Goal: Task Accomplishment & Management: Manage account settings

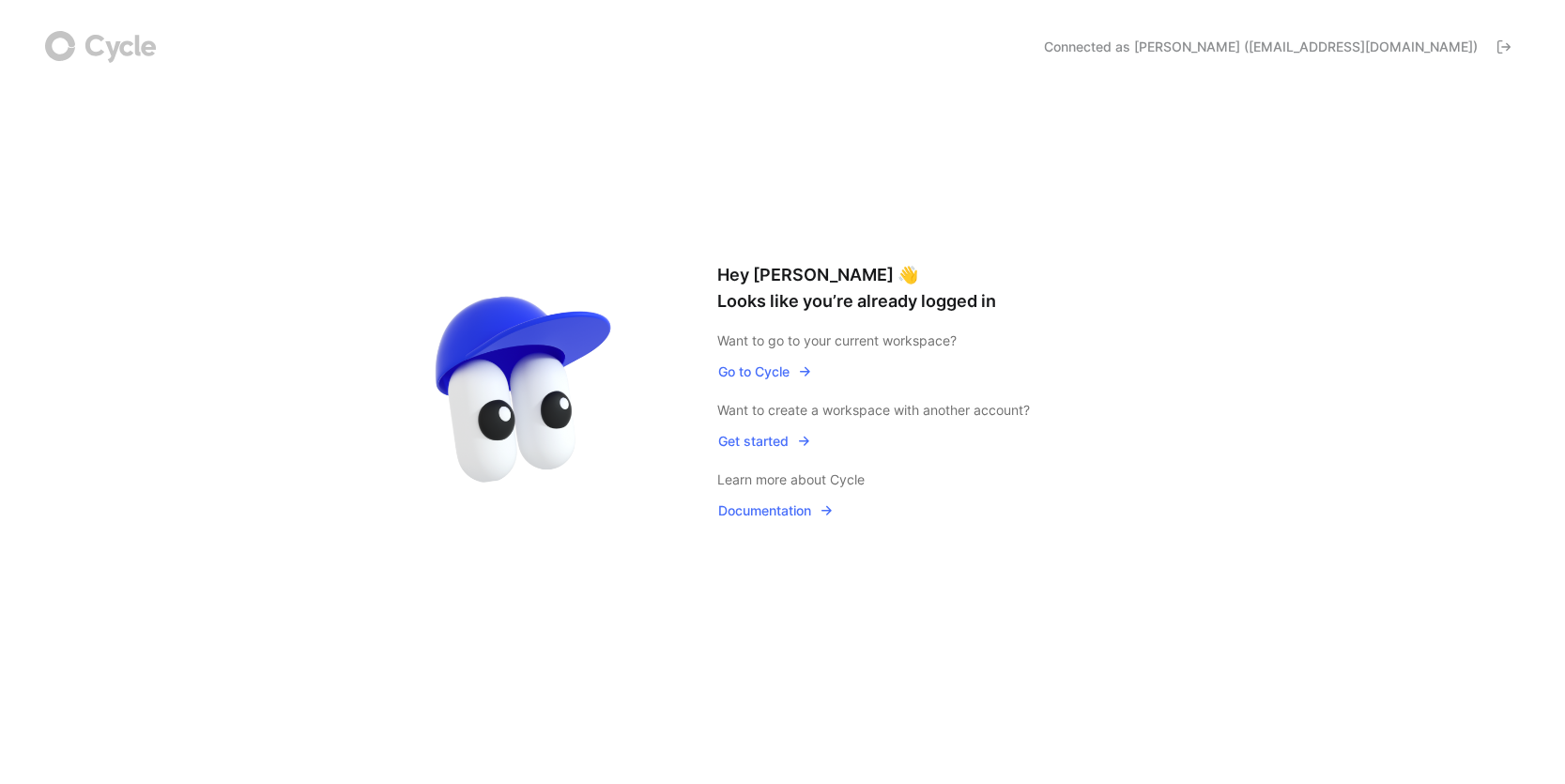
click at [784, 374] on span "Go to Cycle" at bounding box center [765, 371] width 94 height 22
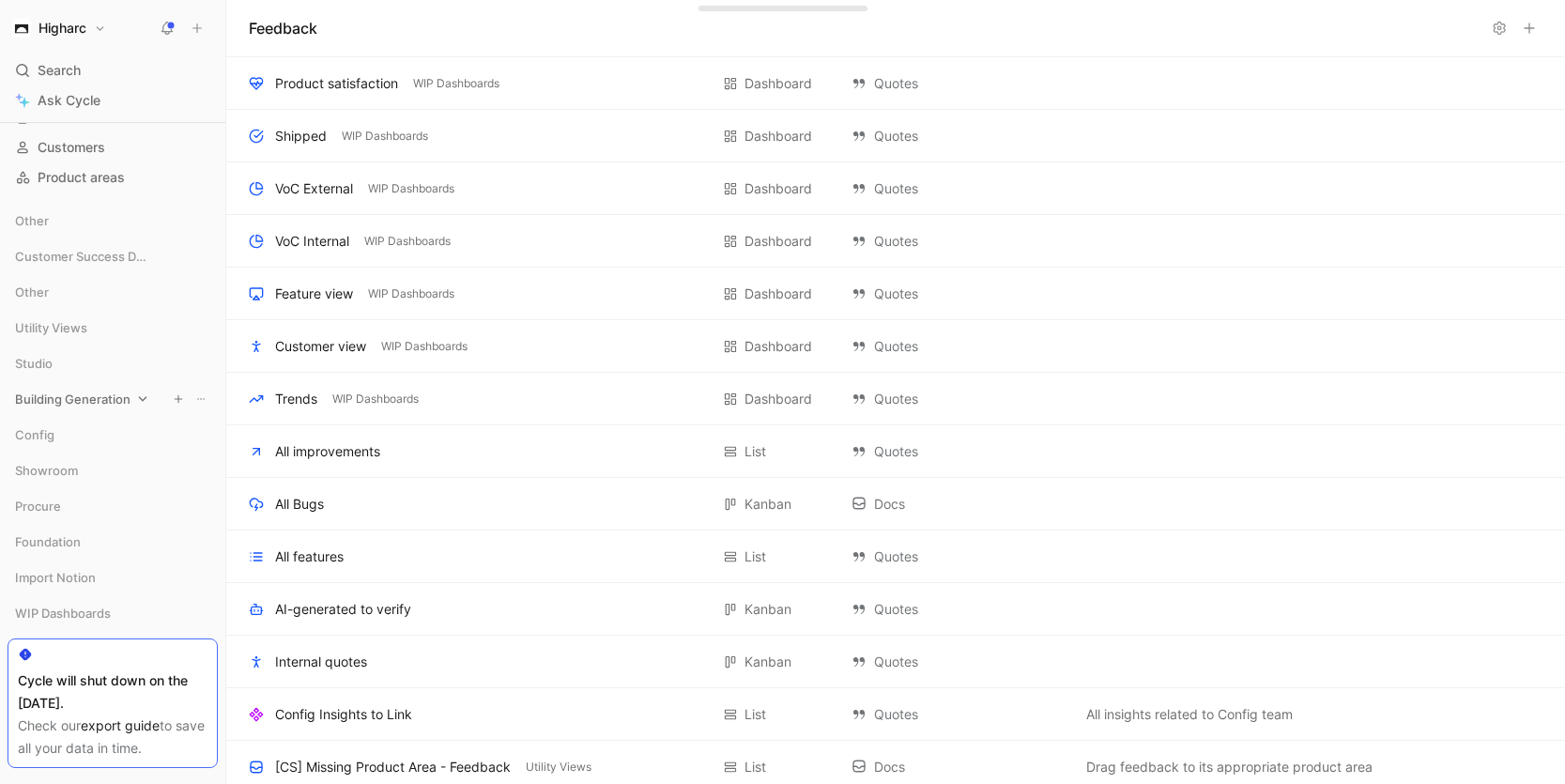
scroll to position [225, 0]
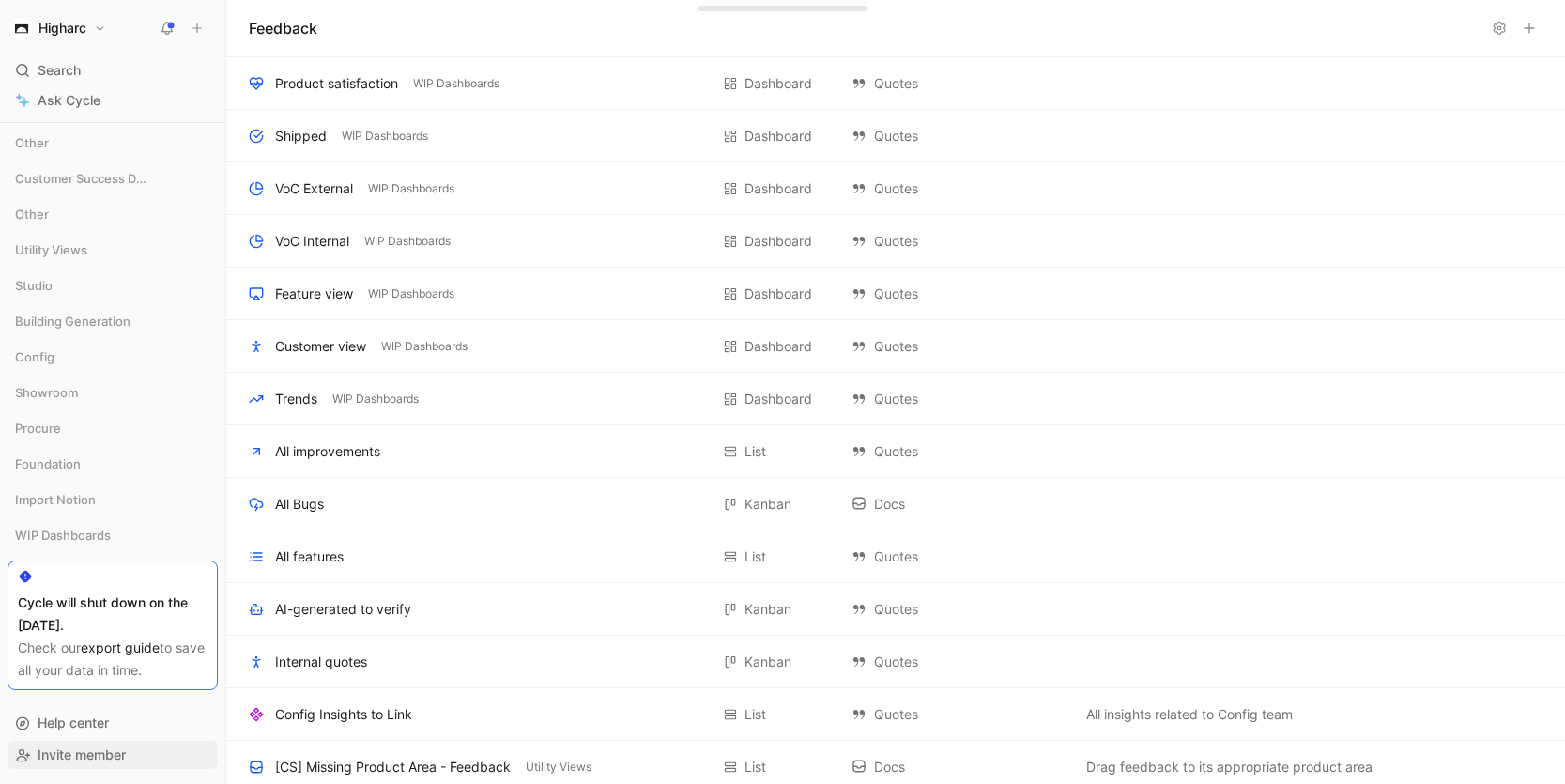
click at [83, 759] on span "Invite member" at bounding box center [81, 754] width 88 height 16
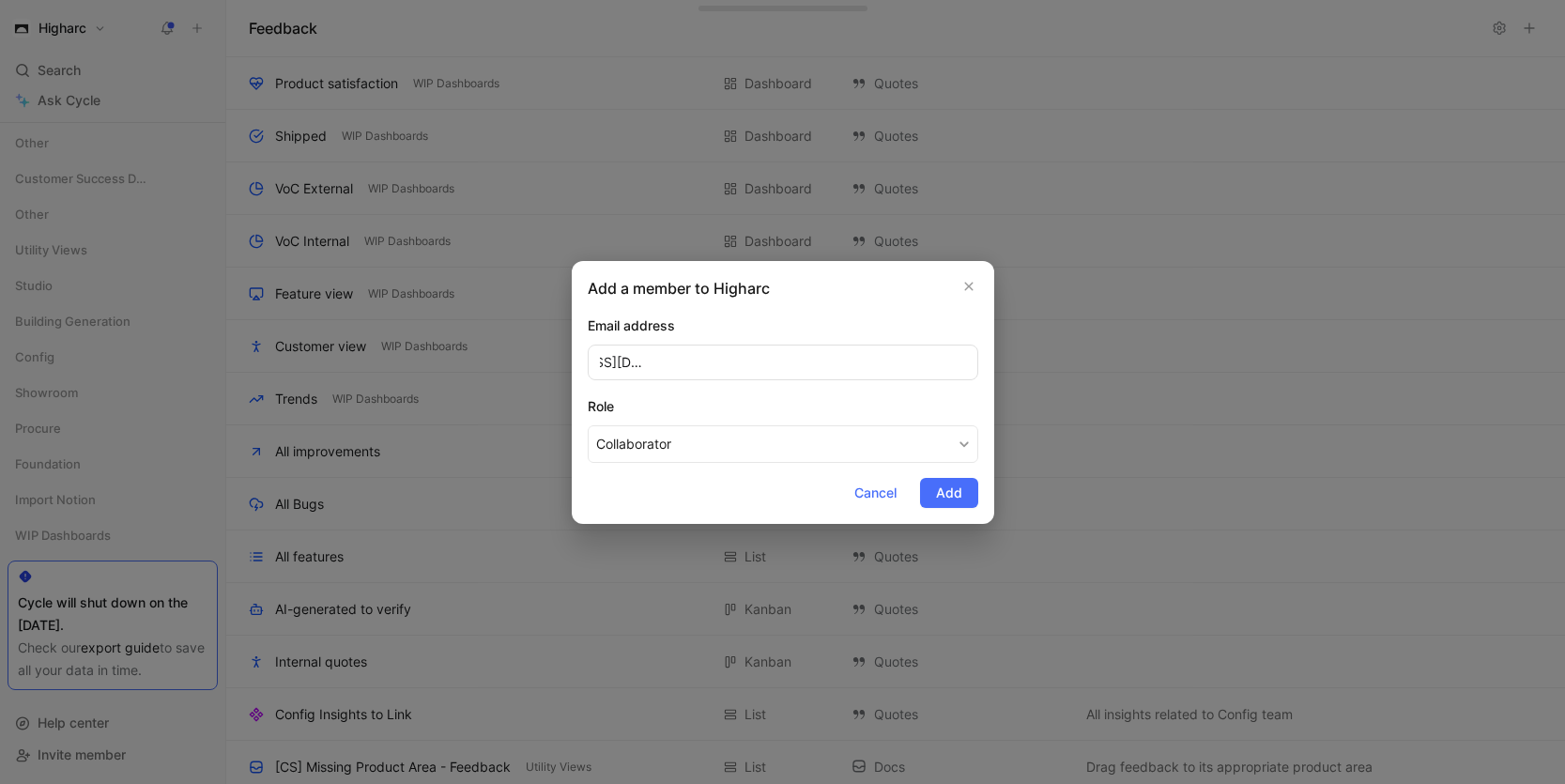
scroll to position [0, 325]
drag, startPoint x: 629, startPoint y: 364, endPoint x: 1162, endPoint y: 376, distance: 533.1
click at [1162, 376] on div "Add a member to Higharc Email address [EMAIL_ADDRESS][DOMAIN_NAME], [EMAIL_ADDR…" at bounding box center [782, 392] width 1565 height 784
drag, startPoint x: 782, startPoint y: 365, endPoint x: 1231, endPoint y: 399, distance: 450.3
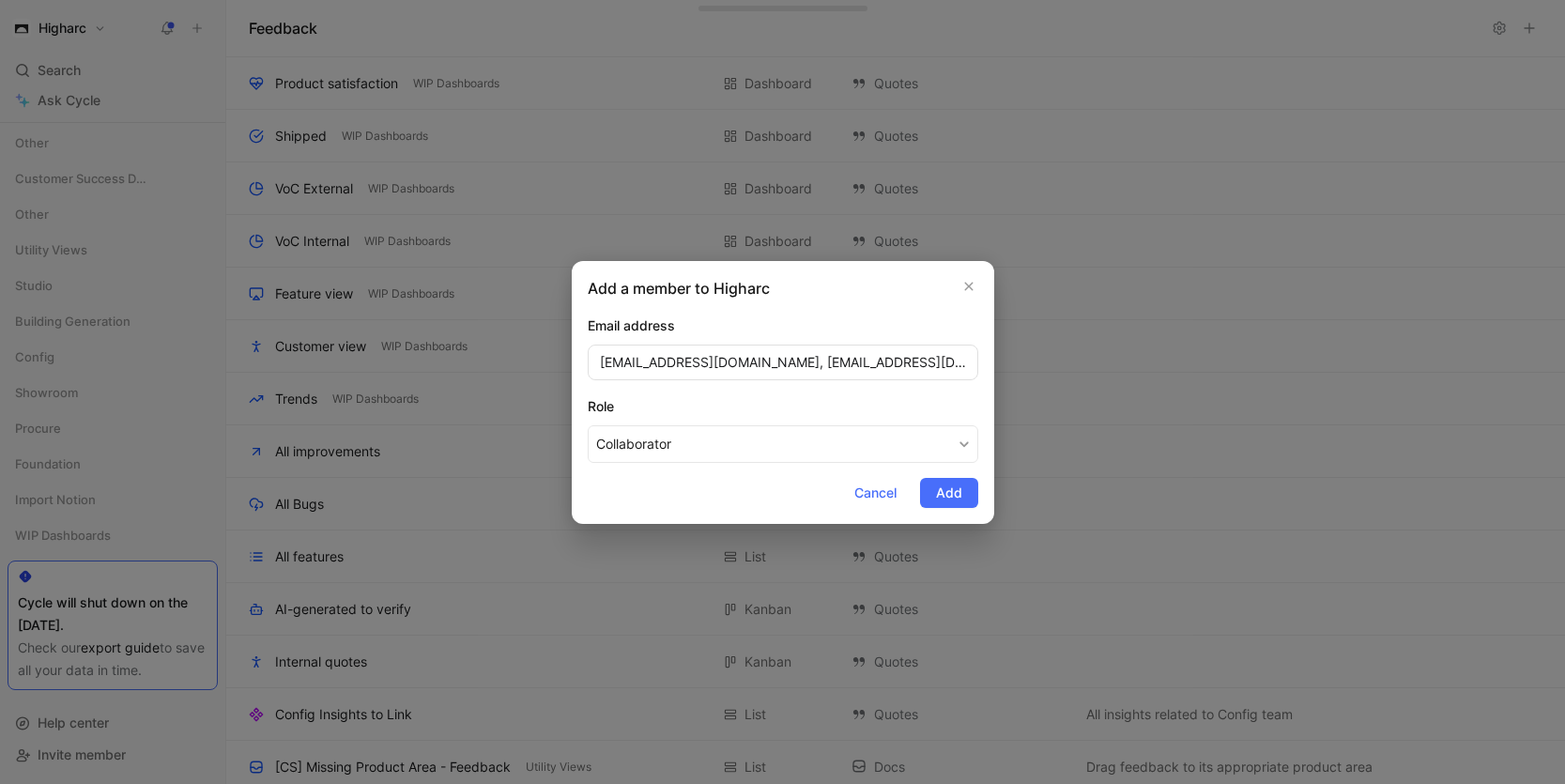
click at [1231, 399] on div "Add a member to Higharc Email address [EMAIL_ADDRESS][DOMAIN_NAME], [EMAIL_ADDR…" at bounding box center [782, 392] width 1565 height 784
type input "[EMAIL_ADDRESS][DOMAIN_NAME]"
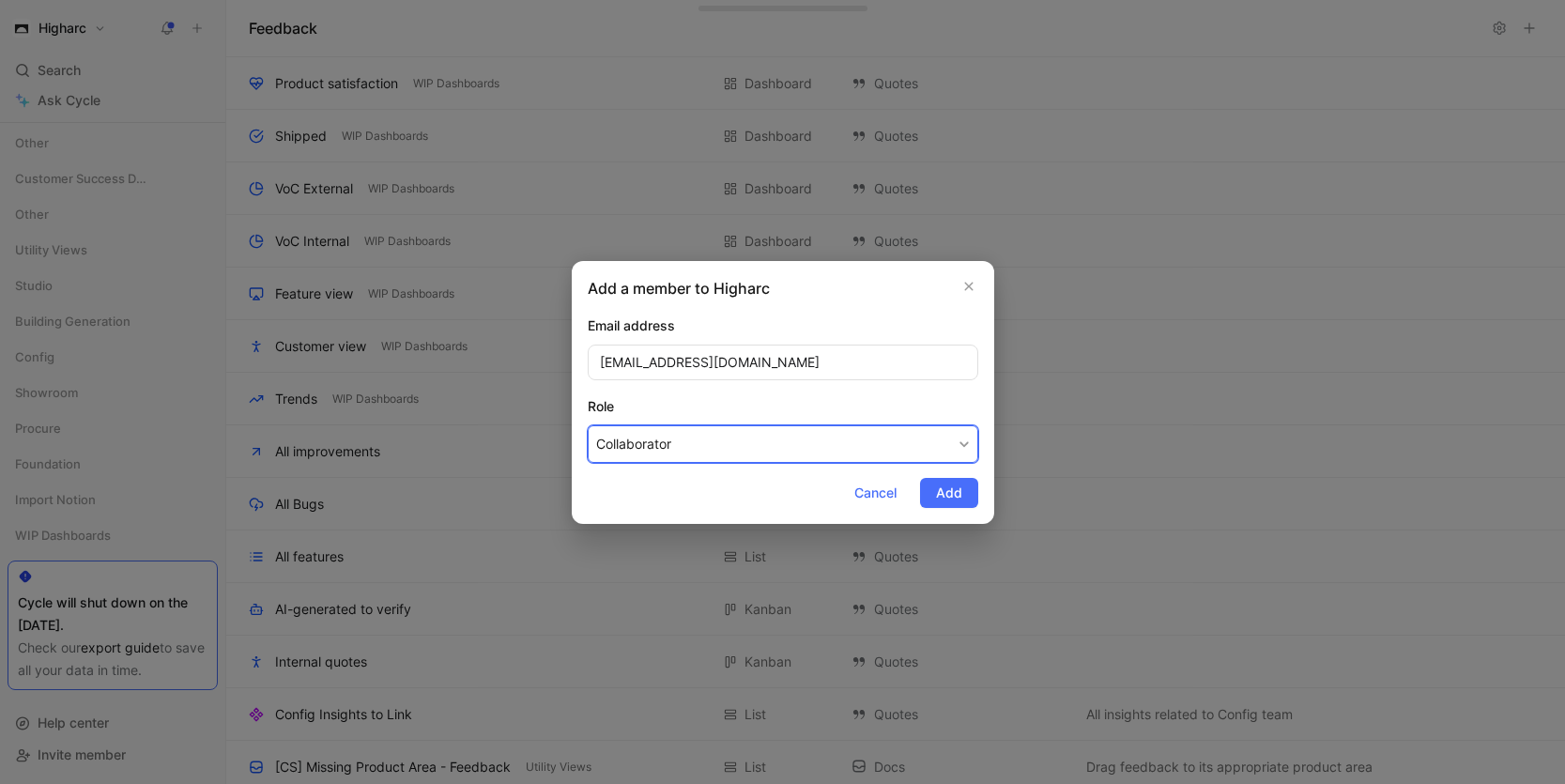
click at [829, 443] on button "Collaborator" at bounding box center [782, 444] width 391 height 38
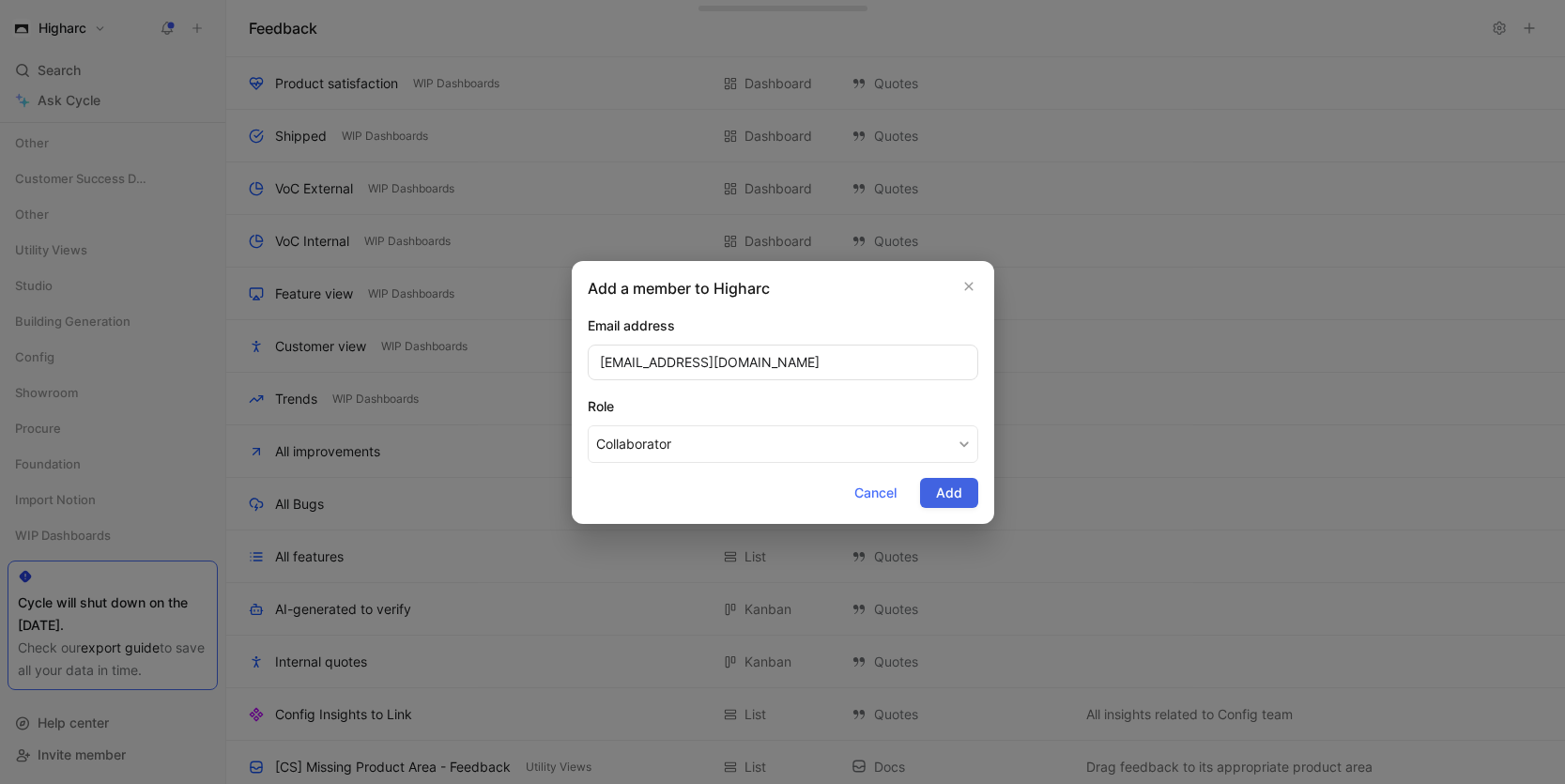
click at [954, 494] on span "Add" at bounding box center [948, 492] width 26 height 22
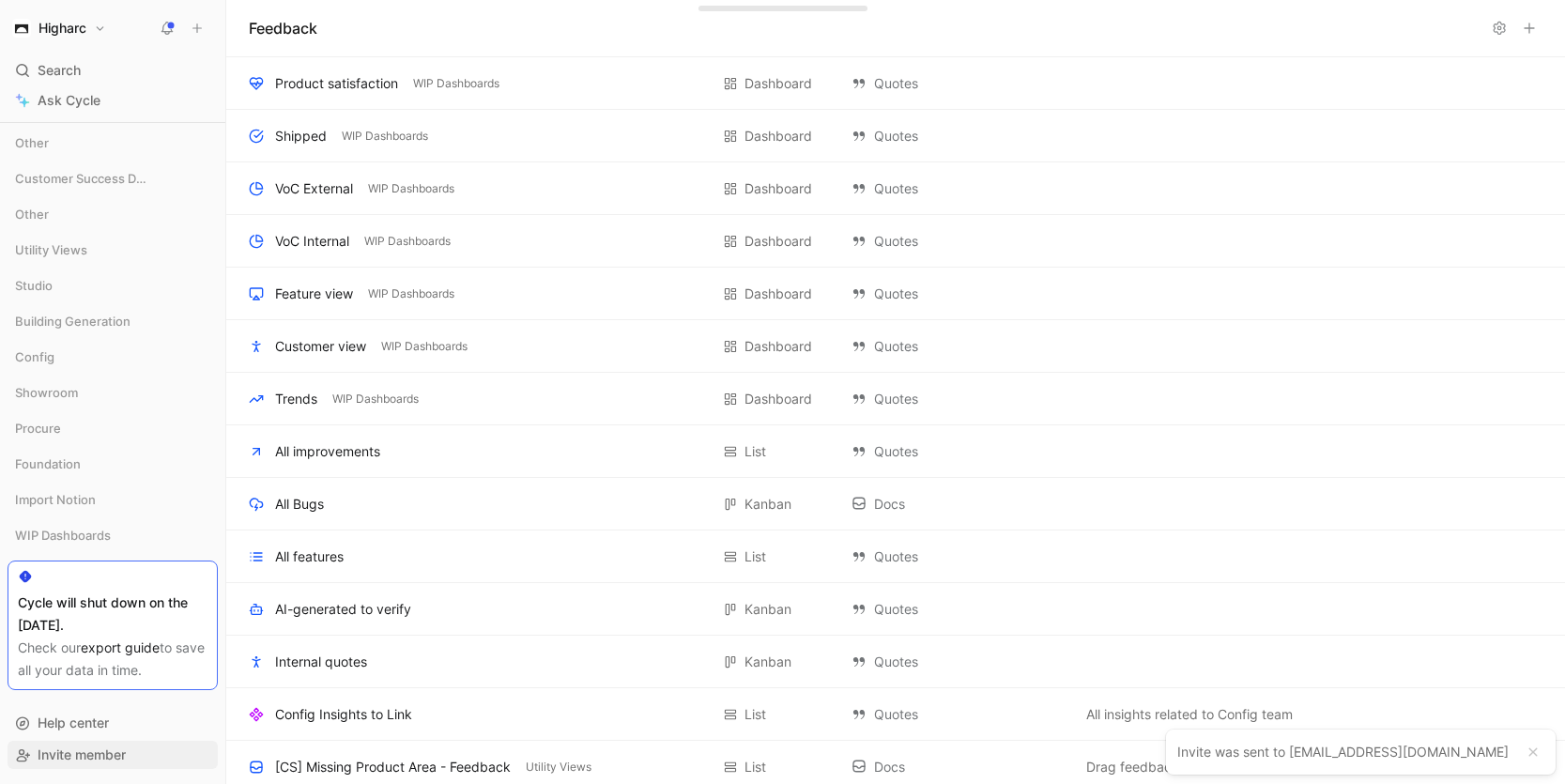
click at [84, 750] on span "Invite member" at bounding box center [81, 754] width 88 height 16
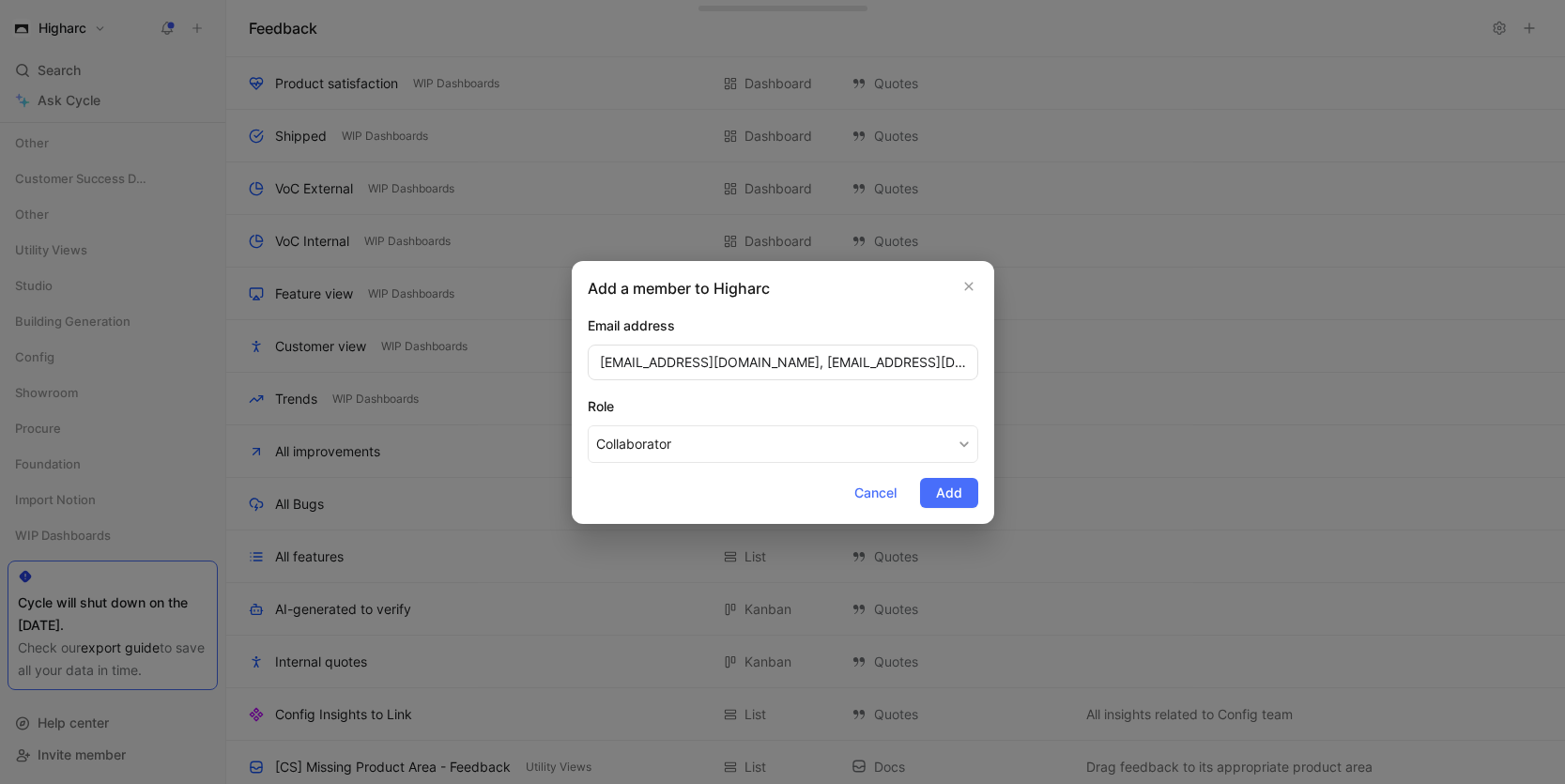
drag, startPoint x: 638, startPoint y: 362, endPoint x: 472, endPoint y: 360, distance: 166.0
click at [472, 360] on div "Add a member to Higharc Email address [EMAIL_ADDRESS][DOMAIN_NAME], [EMAIL_ADDR…" at bounding box center [782, 392] width 1565 height 784
click at [779, 362] on input "[EMAIL_ADDRESS][DOMAIN_NAME], [EMAIL_ADDRESS][DOMAIN_NAME], [PERSON_NAME][EMAIL…" at bounding box center [782, 361] width 391 height 36
drag, startPoint x: 784, startPoint y: 364, endPoint x: 487, endPoint y: 345, distance: 297.6
click at [487, 345] on div "Add a member to Higharc Email address [EMAIL_ADDRESS][DOMAIN_NAME], [EMAIL_ADDR…" at bounding box center [782, 392] width 1565 height 784
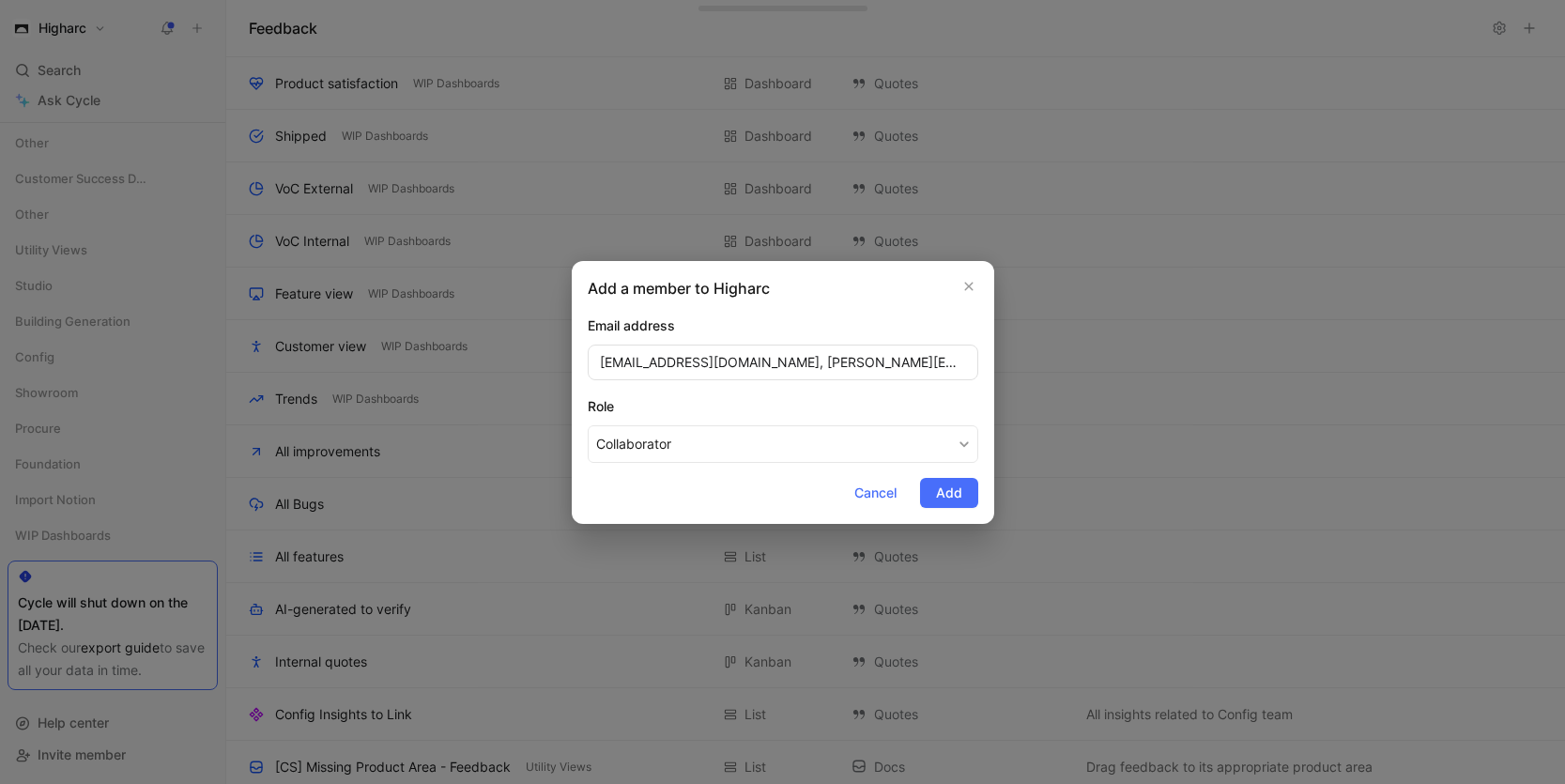
scroll to position [0, 140]
drag, startPoint x: 771, startPoint y: 365, endPoint x: 1115, endPoint y: 384, distance: 344.5
click at [1115, 384] on div "Add a member to Higharc Email address [EMAIL_ADDRESS][DOMAIN_NAME], [PERSON_NAM…" at bounding box center [782, 392] width 1565 height 784
type input "[EMAIL_ADDRESS][DOMAIN_NAME]"
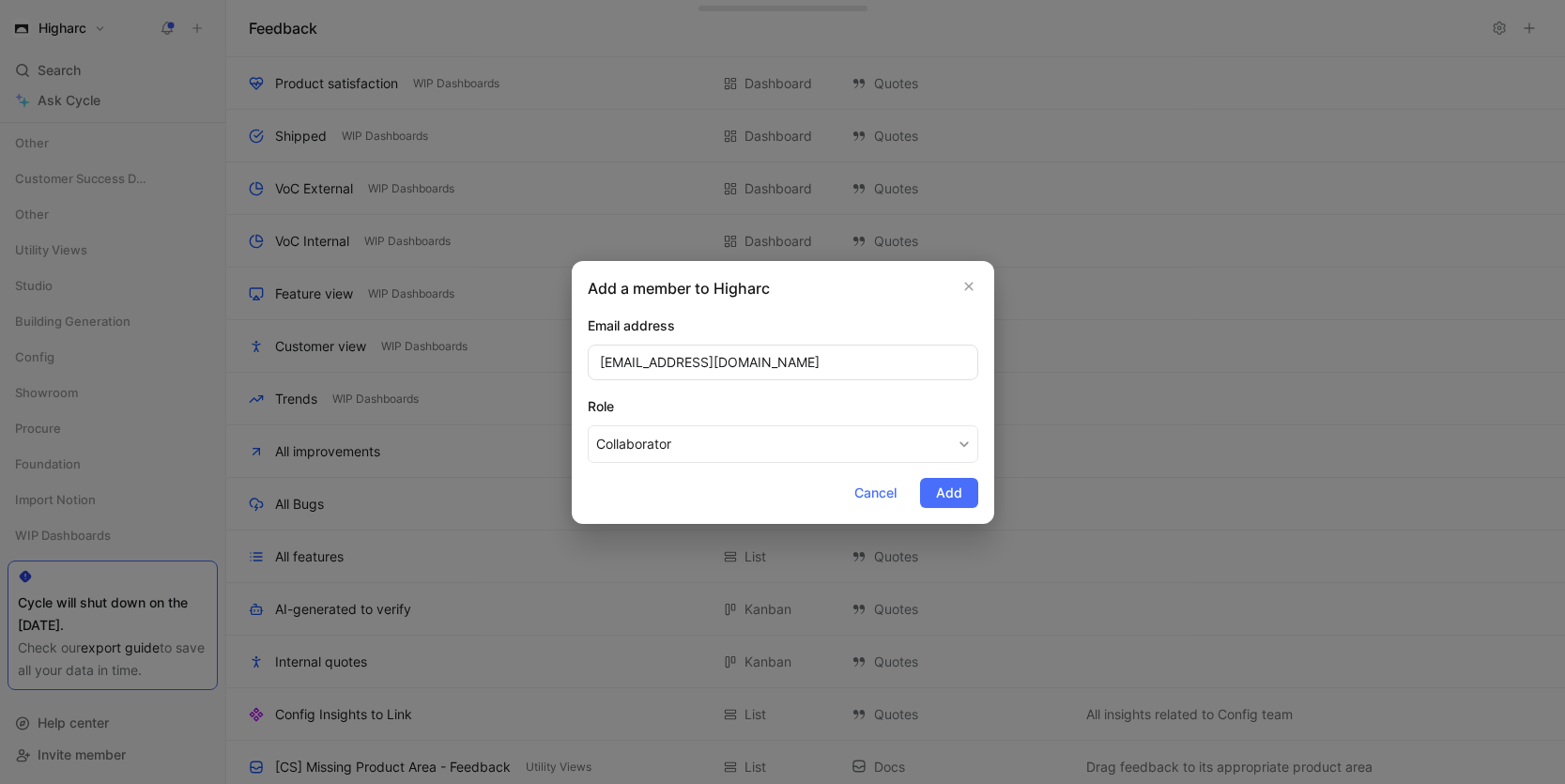
click at [947, 501] on span "Add" at bounding box center [948, 492] width 26 height 22
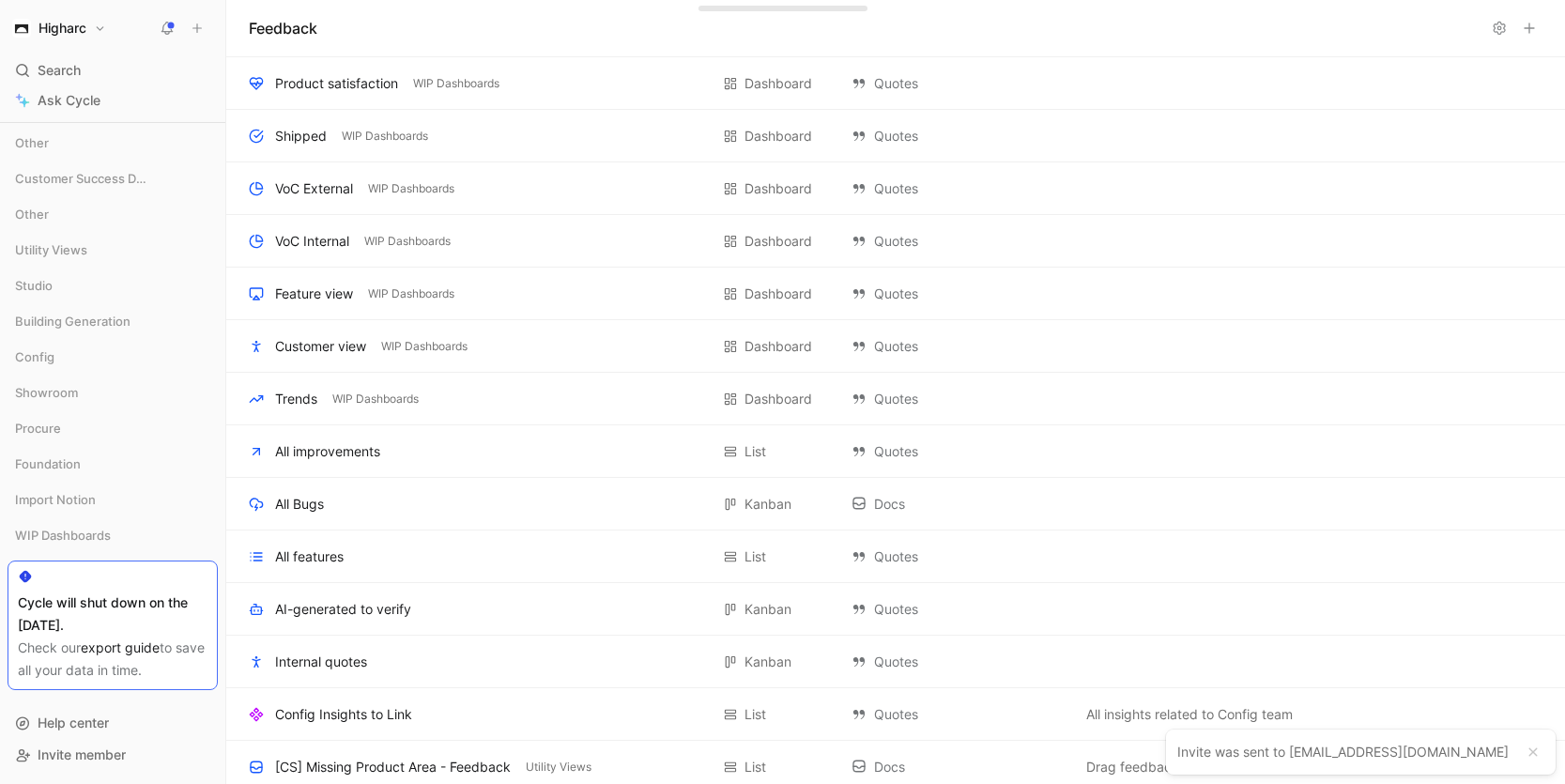
click at [61, 769] on div "Help center Invite member" at bounding box center [112, 738] width 210 height 90
click at [62, 759] on span "Invite member" at bounding box center [81, 754] width 88 height 16
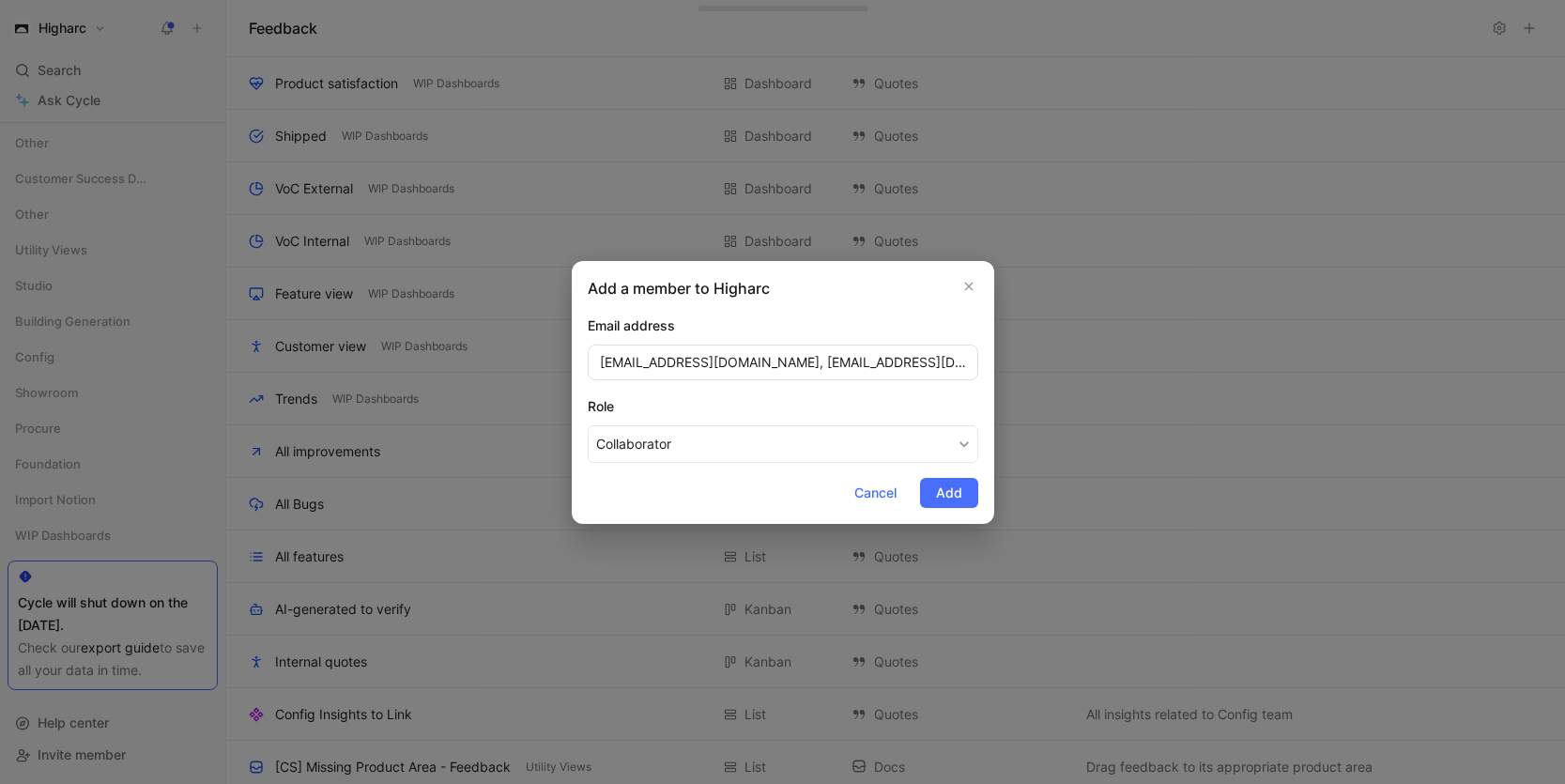
drag, startPoint x: 804, startPoint y: 364, endPoint x: 507, endPoint y: 368, distance: 297.0
click at [507, 368] on div "Add a member to Higharc Email address [EMAIL_ADDRESS][DOMAIN_NAME], [EMAIL_ADDR…" at bounding box center [782, 392] width 1565 height 784
click at [806, 363] on input "[EMAIL_ADDRESS][DOMAIN_NAME], [EMAIL_ADDRESS][DOMAIN_NAME], [PERSON_NAME][EMAIL…" at bounding box center [782, 361] width 391 height 36
drag, startPoint x: 961, startPoint y: 365, endPoint x: 573, endPoint y: 363, distance: 388.0
click at [573, 363] on div "Add a member to Higharc Email address [EMAIL_ADDRESS][DOMAIN_NAME], [EMAIL_ADDR…" at bounding box center [783, 392] width 423 height 263
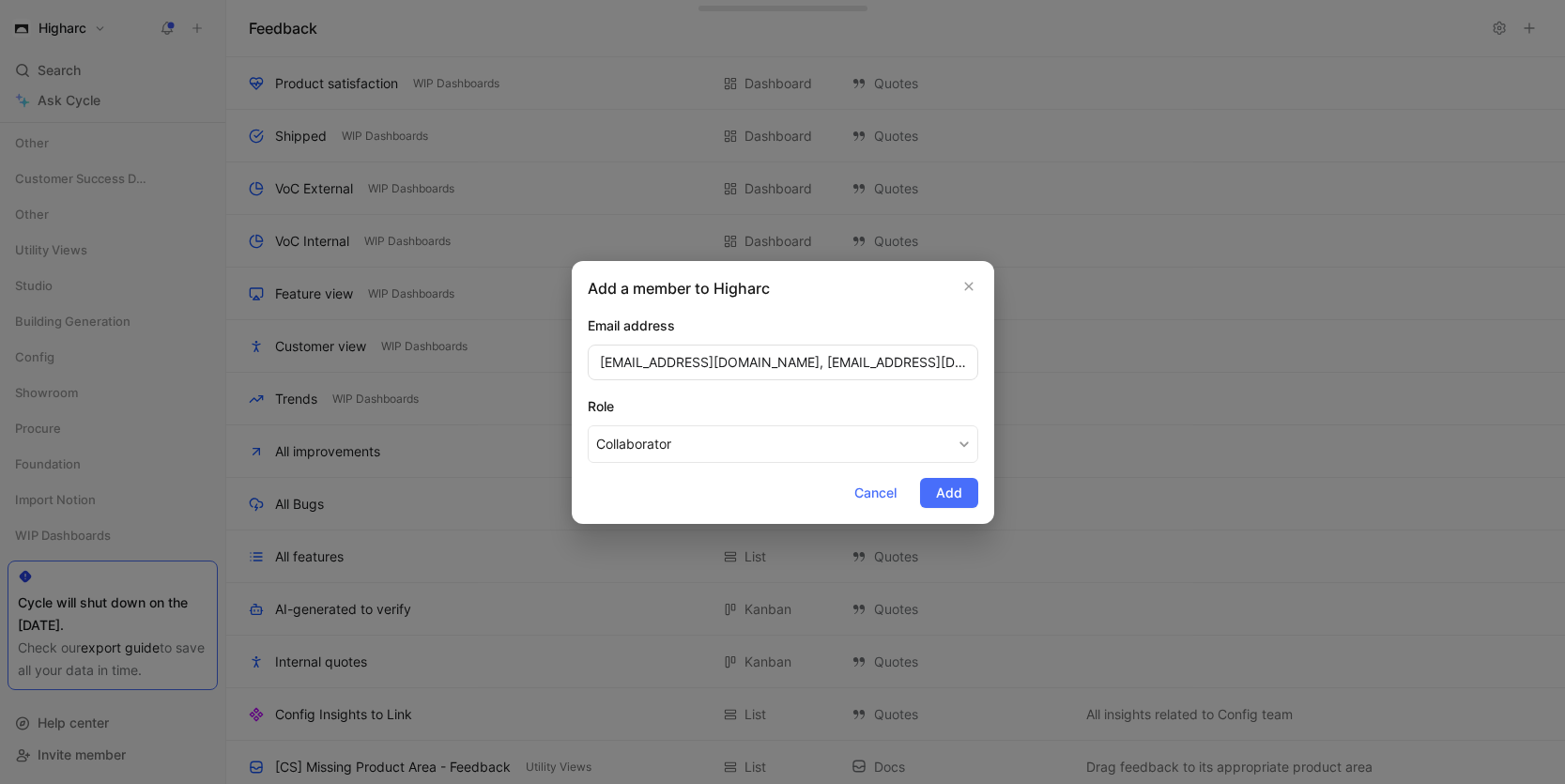
drag, startPoint x: 754, startPoint y: 363, endPoint x: 996, endPoint y: 371, distance: 242.1
click at [996, 371] on div "Add a member to Higharc Email address [EMAIL_ADDRESS][DOMAIN_NAME], [EMAIL_ADDR…" at bounding box center [782, 392] width 1565 height 784
type input "[EMAIL_ADDRESS][DOMAIN_NAME]"
click at [944, 492] on span "Add" at bounding box center [948, 492] width 26 height 22
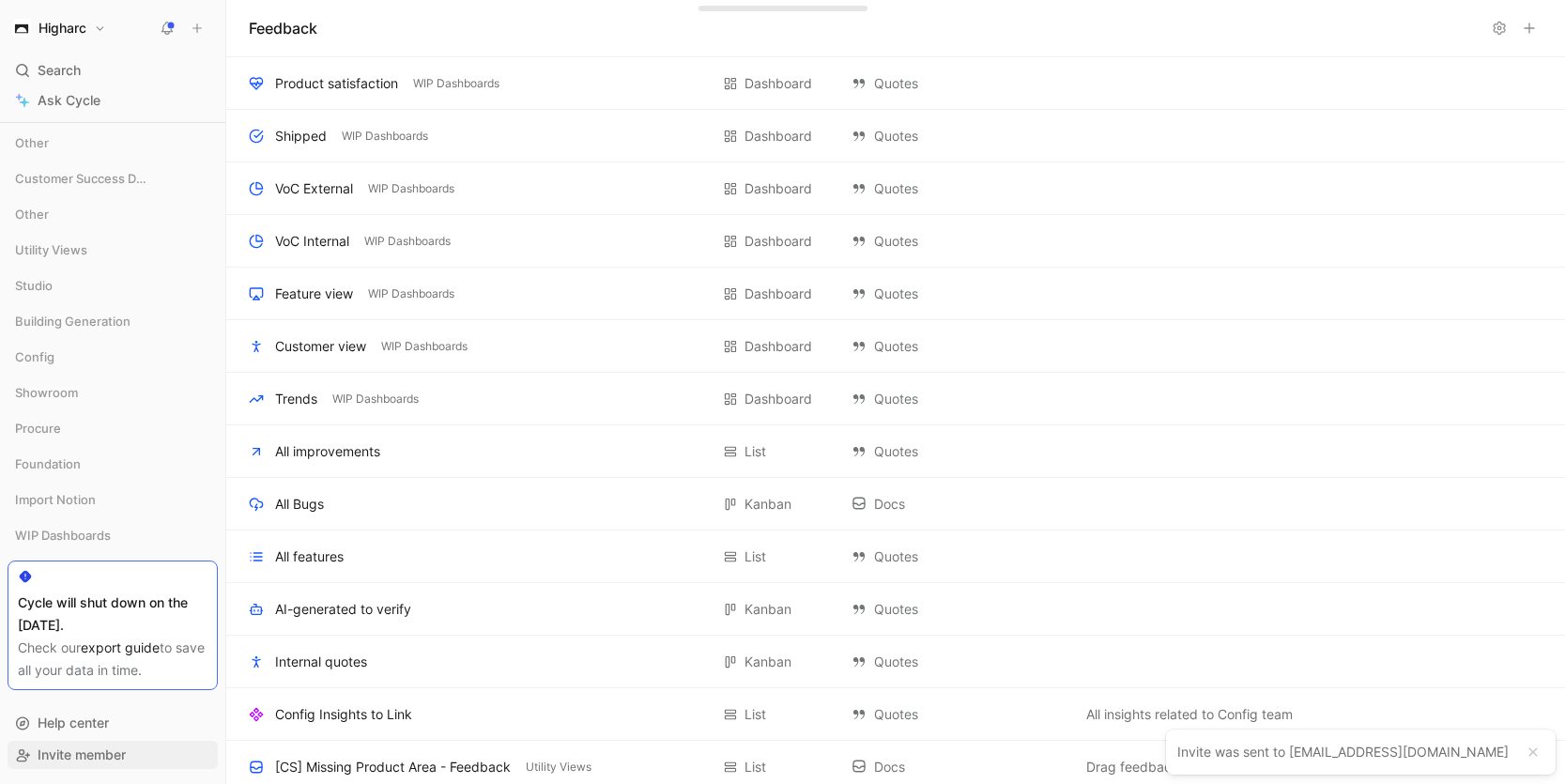
click at [57, 757] on span "Invite member" at bounding box center [81, 754] width 88 height 16
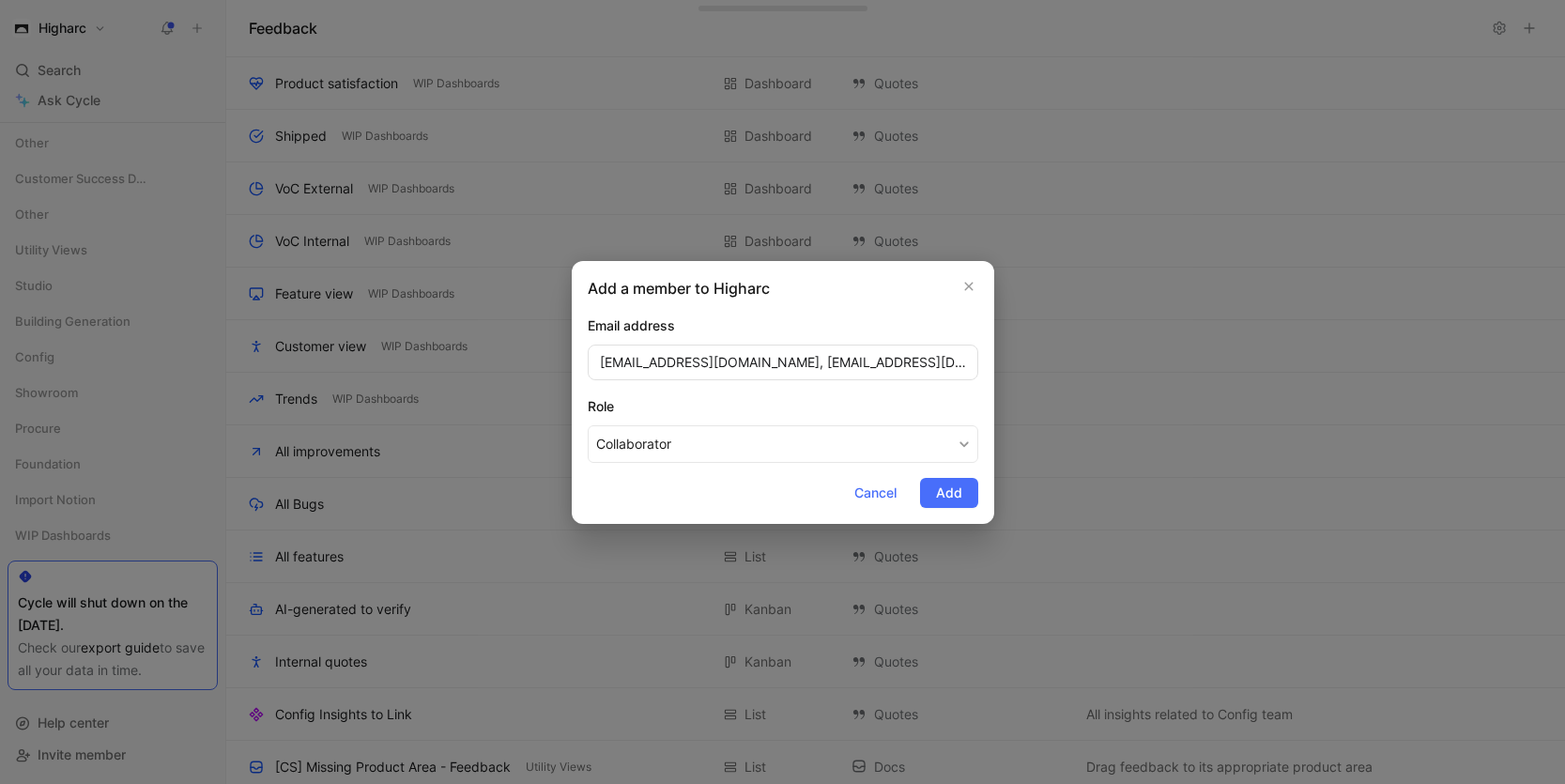
drag, startPoint x: 966, startPoint y: 366, endPoint x: 512, endPoint y: 352, distance: 454.2
click at [512, 352] on div "Add a member to Higharc Email address [EMAIL_ADDRESS][DOMAIN_NAME], [EMAIL_ADDR…" at bounding box center [782, 392] width 1565 height 784
click at [840, 371] on input "[EMAIL_ADDRESS][DOMAIN_NAME], [EMAIL_ADDRESS][DOMAIN_NAME], [PERSON_NAME][EMAIL…" at bounding box center [782, 361] width 391 height 36
click at [962, 365] on input "[EMAIL_ADDRESS][DOMAIN_NAME], [EMAIL_ADDRESS][DOMAIN_NAME], [PERSON_NAME][EMAIL…" at bounding box center [782, 361] width 391 height 36
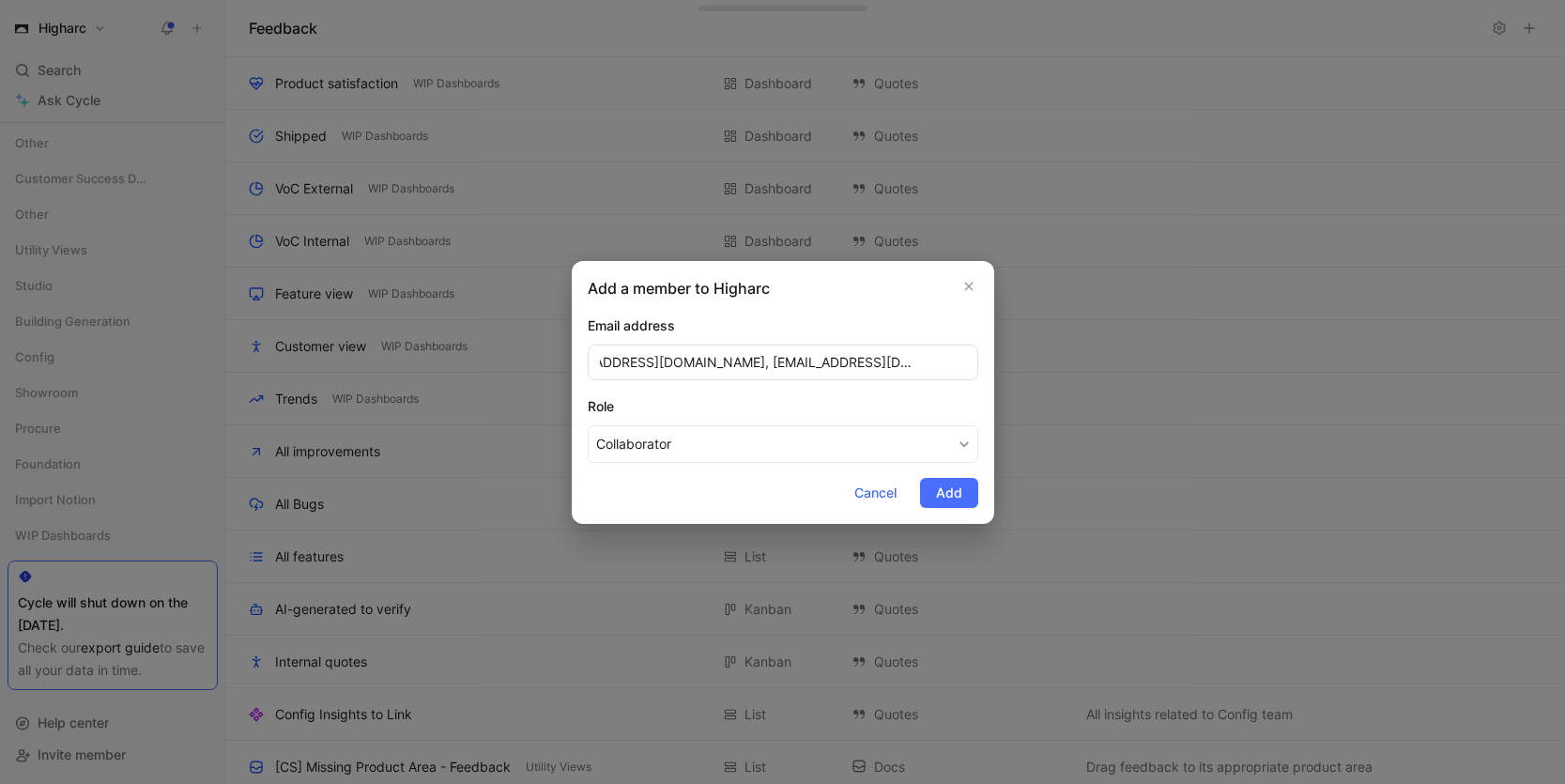
click at [957, 368] on input "[EMAIL_ADDRESS][DOMAIN_NAME], [EMAIL_ADDRESS][DOMAIN_NAME], [PERSON_NAME][EMAIL…" at bounding box center [782, 361] width 391 height 36
drag, startPoint x: 958, startPoint y: 367, endPoint x: 1013, endPoint y: 369, distance: 55.0
click at [1013, 369] on div "Add a member to Higharc Email address [EMAIL_ADDRESS][DOMAIN_NAME], [EMAIL_ADDR…" at bounding box center [782, 392] width 1565 height 784
drag, startPoint x: 946, startPoint y: 365, endPoint x: 1022, endPoint y: 362, distance: 76.1
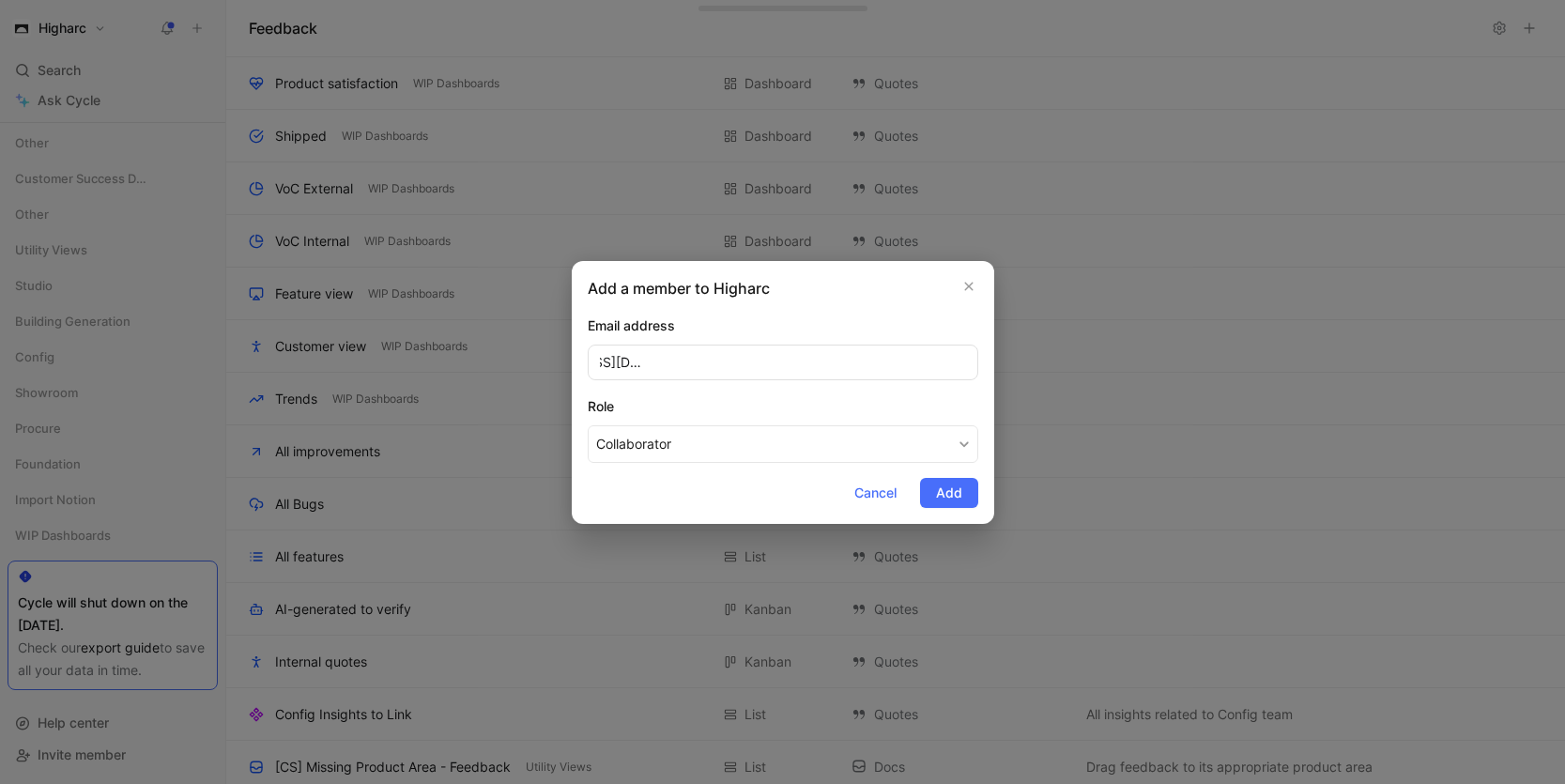
click at [1022, 362] on div "Add a member to Higharc Email address [EMAIL_ADDRESS][DOMAIN_NAME], [EMAIL_ADDR…" at bounding box center [782, 392] width 1565 height 784
click at [800, 363] on input "[EMAIL_ADDRESS][DOMAIN_NAME], [EMAIL_ADDRESS][DOMAIN_NAME], [PERSON_NAME][EMAIL…" at bounding box center [782, 361] width 391 height 36
drag, startPoint x: 803, startPoint y: 363, endPoint x: 281, endPoint y: 342, distance: 522.4
click at [282, 342] on div "Add a member to Higharc Email address [EMAIL_ADDRESS][DOMAIN_NAME], [EMAIL_ADDR…" at bounding box center [782, 392] width 1565 height 784
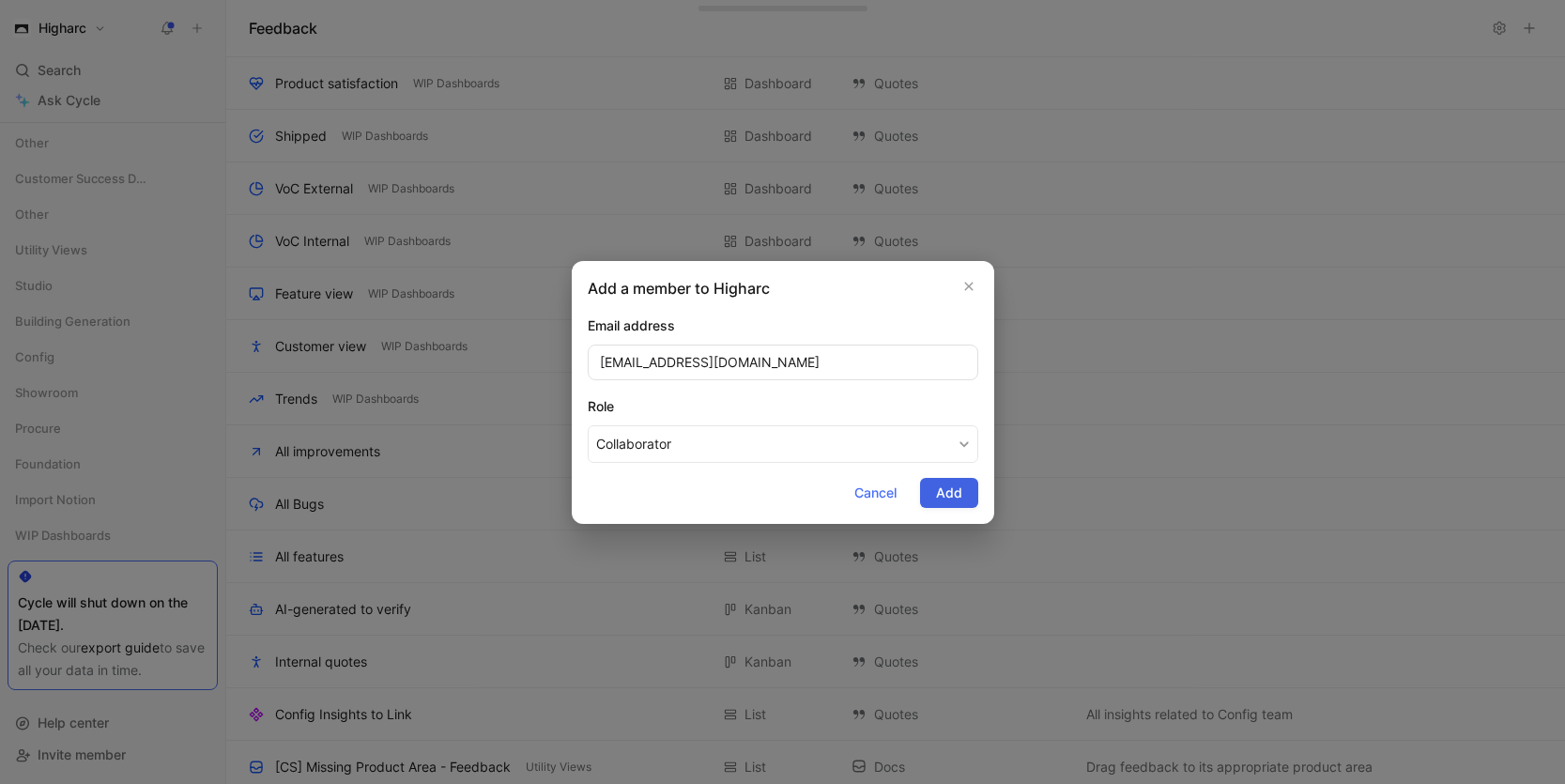
type input "[EMAIL_ADDRESS][DOMAIN_NAME]"
click at [971, 497] on button "Add" at bounding box center [949, 492] width 58 height 30
